Goal: Transaction & Acquisition: Subscribe to service/newsletter

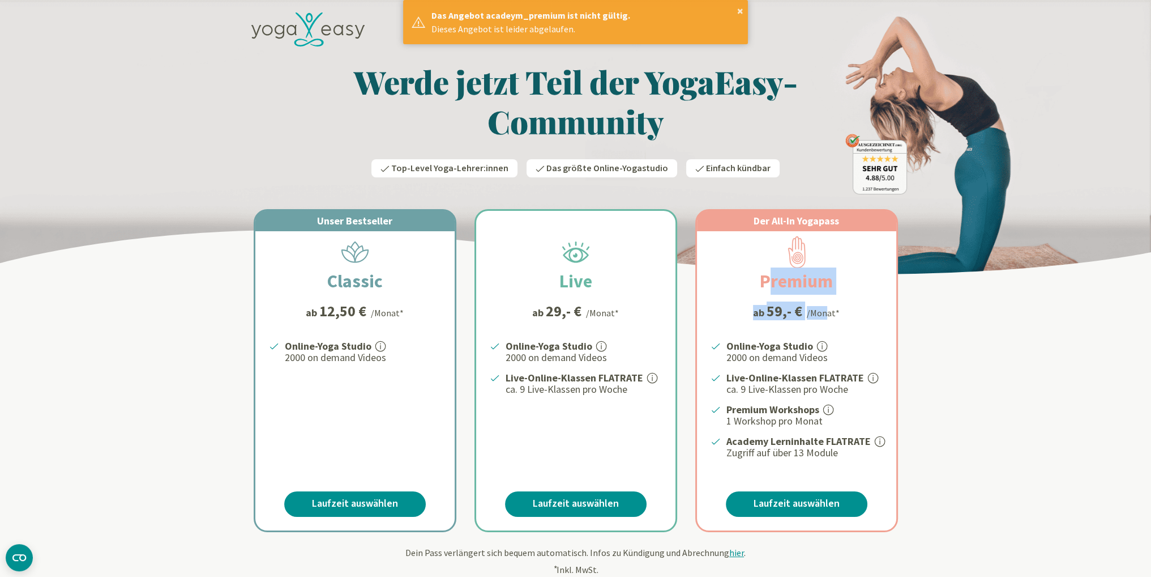
drag, startPoint x: 749, startPoint y: 292, endPoint x: 822, endPoint y: 300, distance: 74.1
click at [822, 300] on div "Der All-In Yogapass Premium ab 59,- € /Monat* Online-Yoga Studio 2000 on demand…" at bounding box center [796, 370] width 199 height 319
click at [842, 379] on strong "Live-Online-Klassen FLATRATE" at bounding box center [796, 377] width 138 height 13
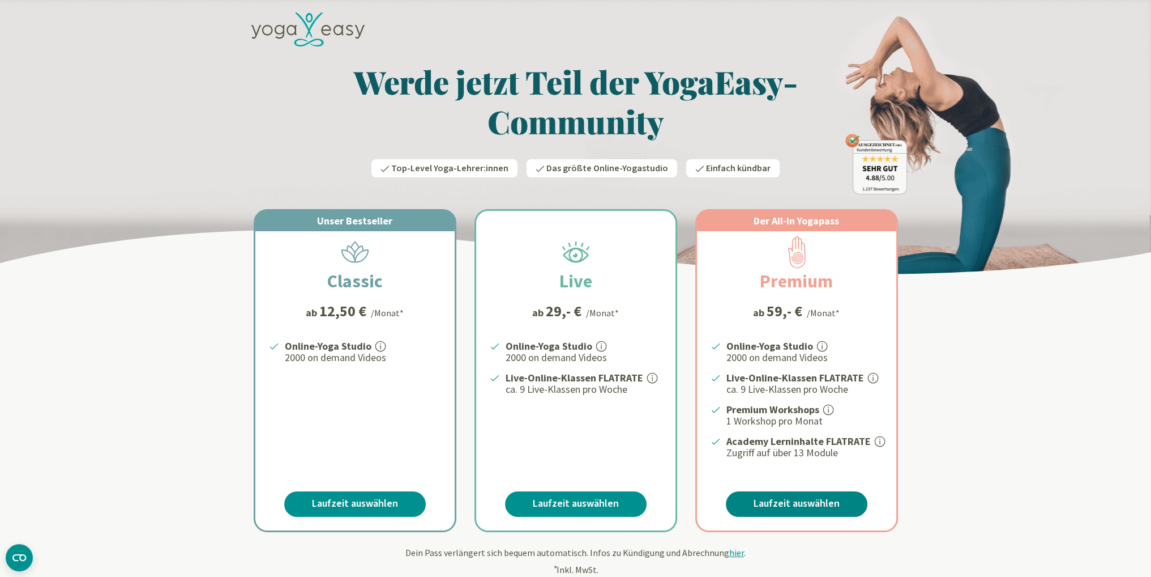
click at [802, 504] on link "Laufzeit auswählen" at bounding box center [797, 503] width 142 height 25
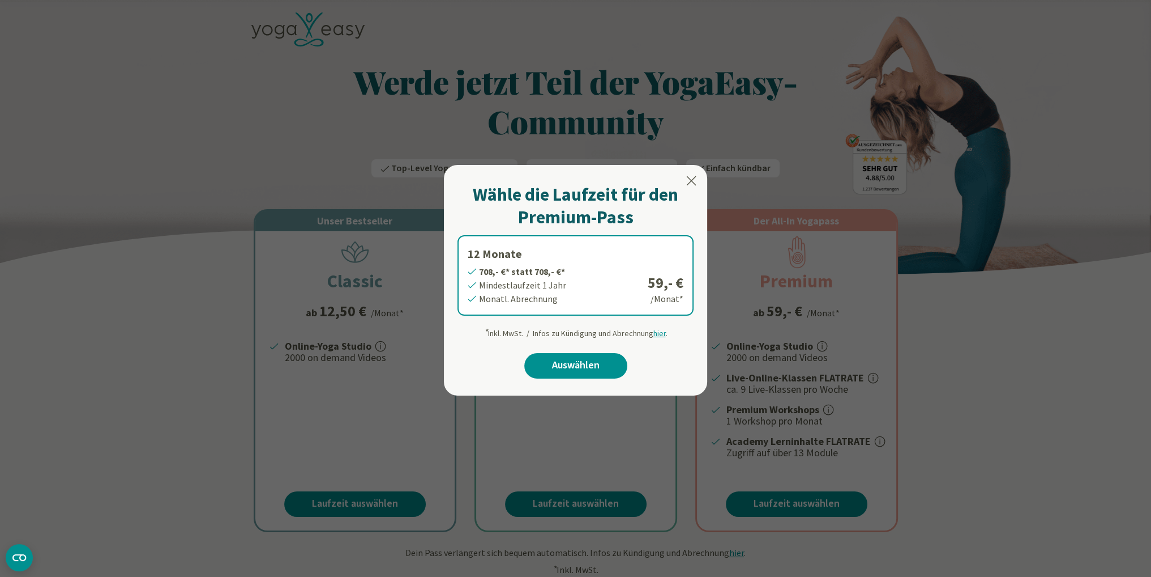
click at [693, 184] on icon at bounding box center [692, 181] width 14 height 14
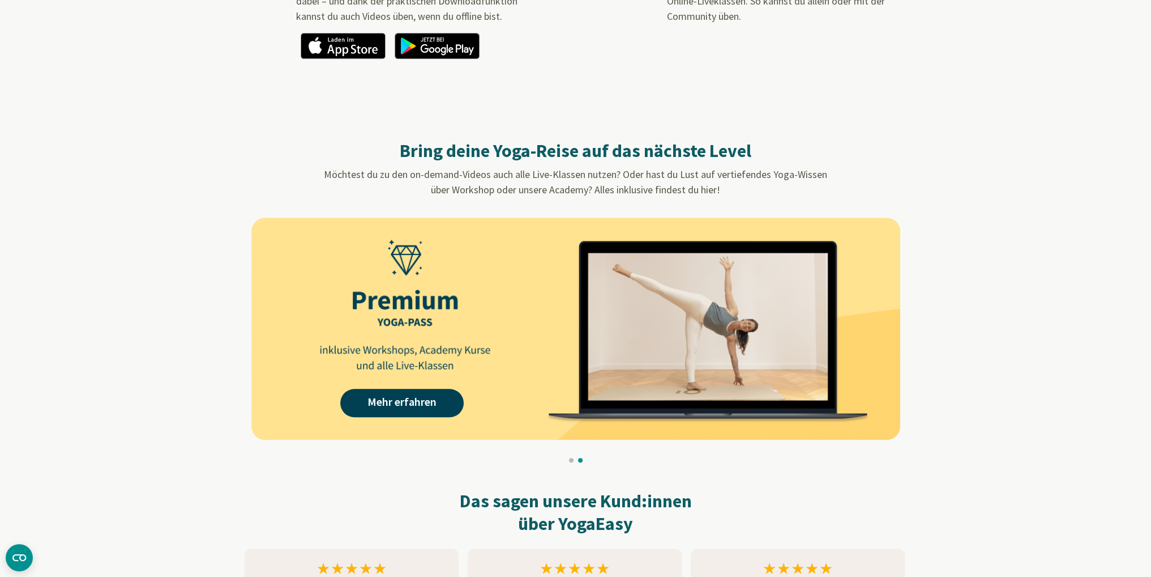
scroll to position [940, 0]
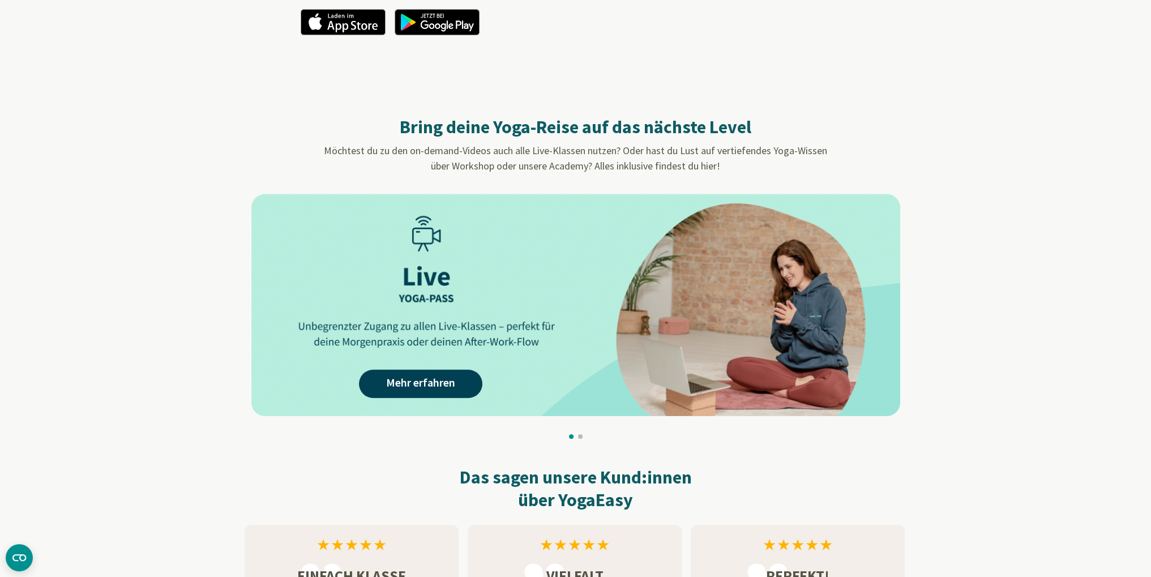
click at [581, 434] on button at bounding box center [580, 436] width 5 height 5
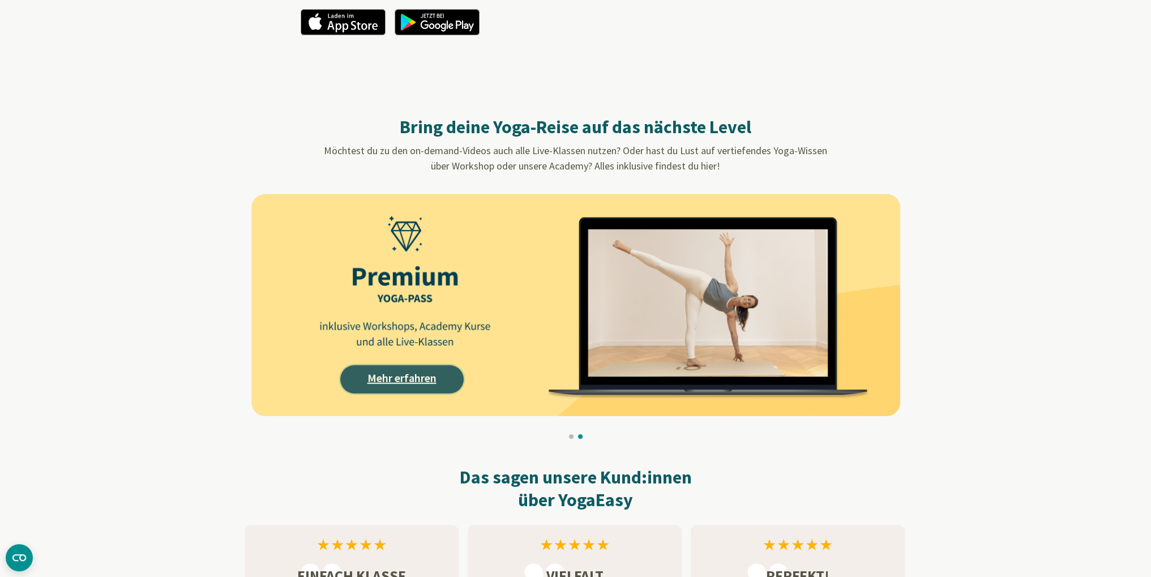
click at [392, 378] on link "Mehr erfahren" at bounding box center [401, 379] width 123 height 28
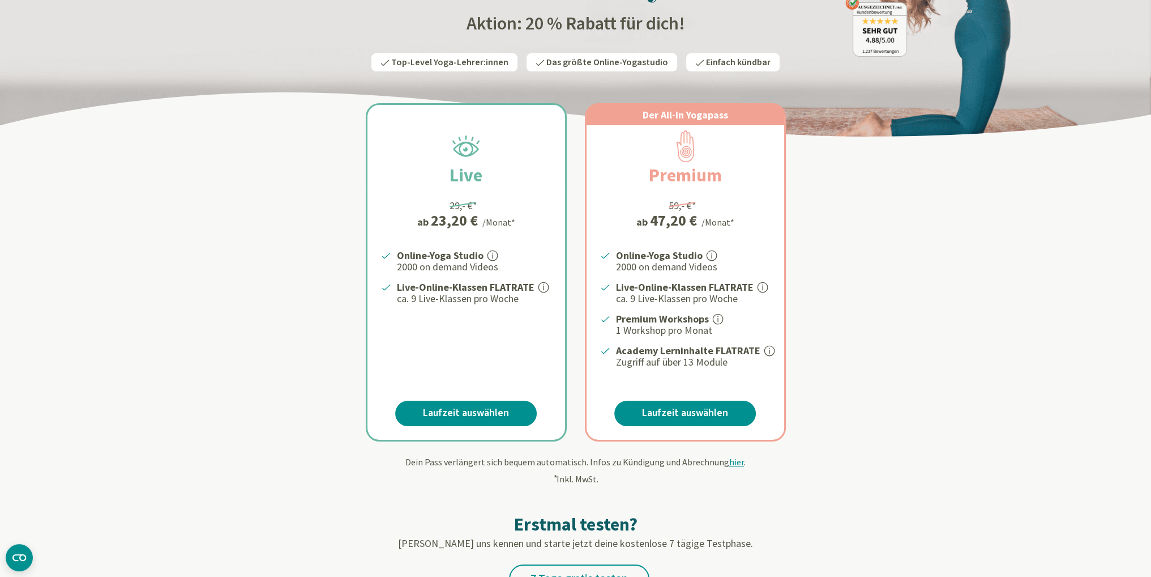
scroll to position [152, 0]
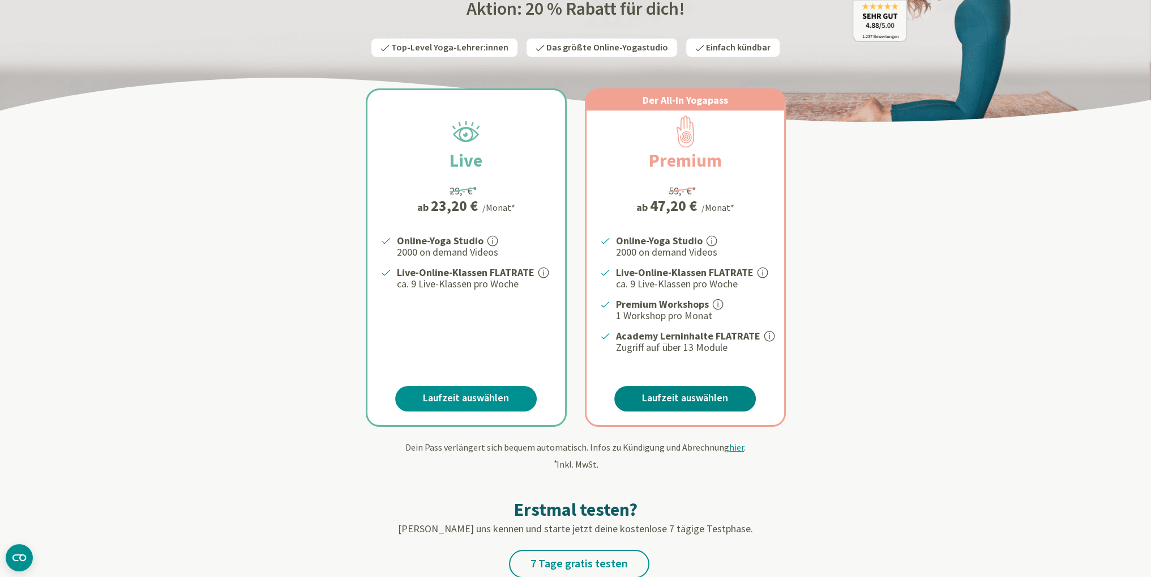
click at [718, 386] on link "Laufzeit auswählen" at bounding box center [686, 398] width 142 height 25
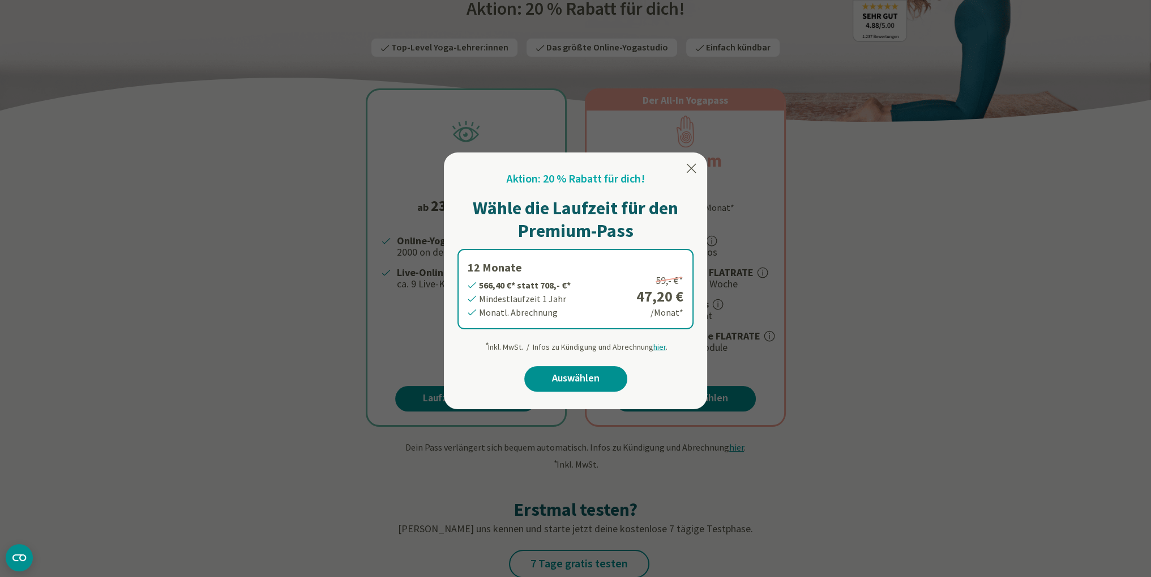
click at [542, 287] on label "12 Monate 566,40 €* statt 708,- €* Mindestlaufzeit 1 Jahr Monatl. Abrechnung 59…" at bounding box center [576, 289] width 236 height 80
click at [824, 321] on div at bounding box center [575, 288] width 1151 height 577
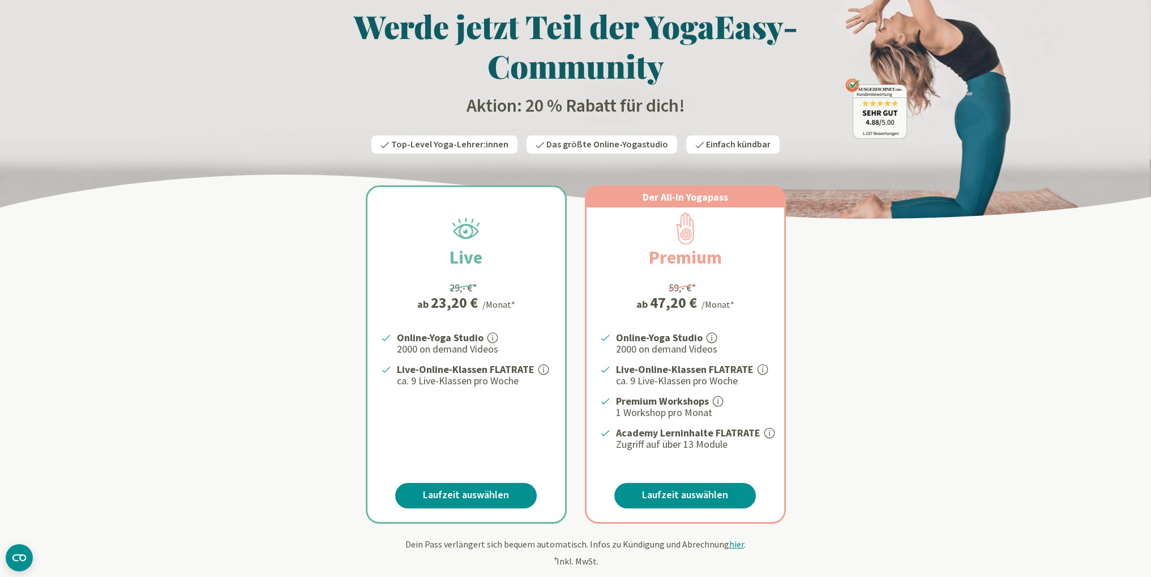
scroll to position [0, 0]
